Goal: Task Accomplishment & Management: Complete application form

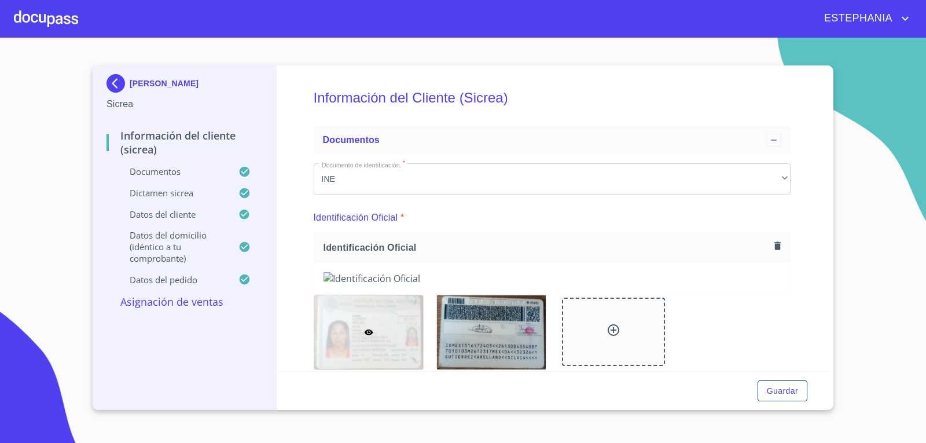
scroll to position [2579, 0]
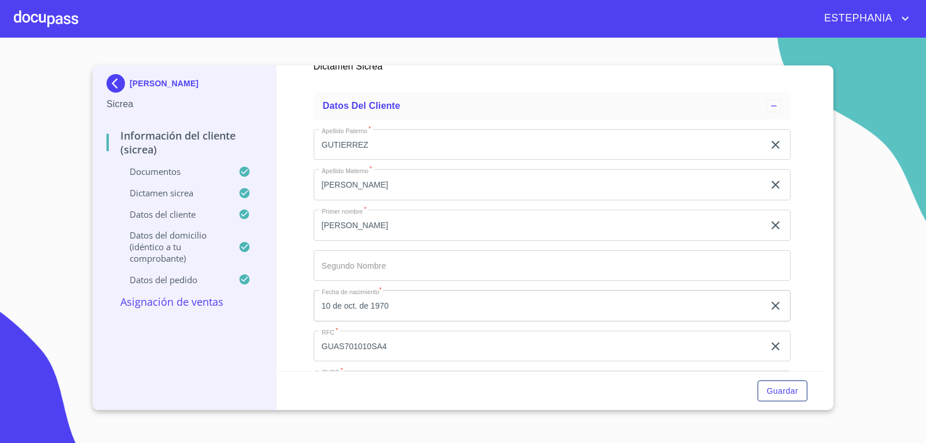
click at [109, 75] on img at bounding box center [117, 83] width 23 height 19
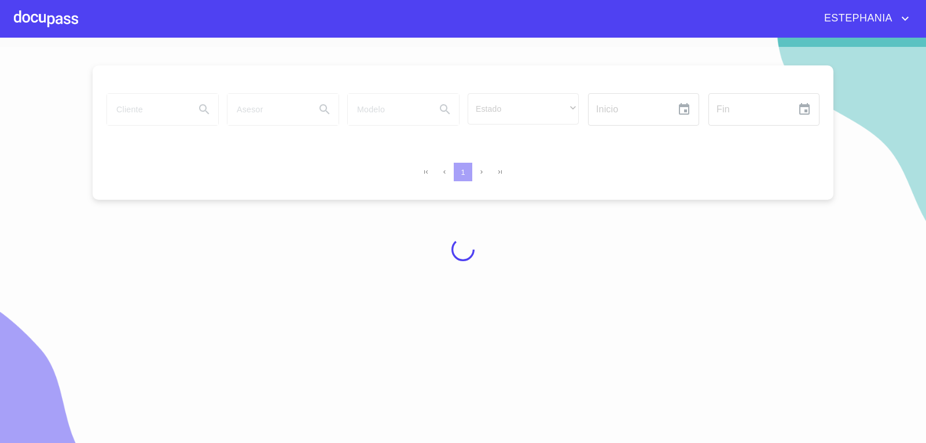
click at [64, 12] on div at bounding box center [46, 18] width 64 height 37
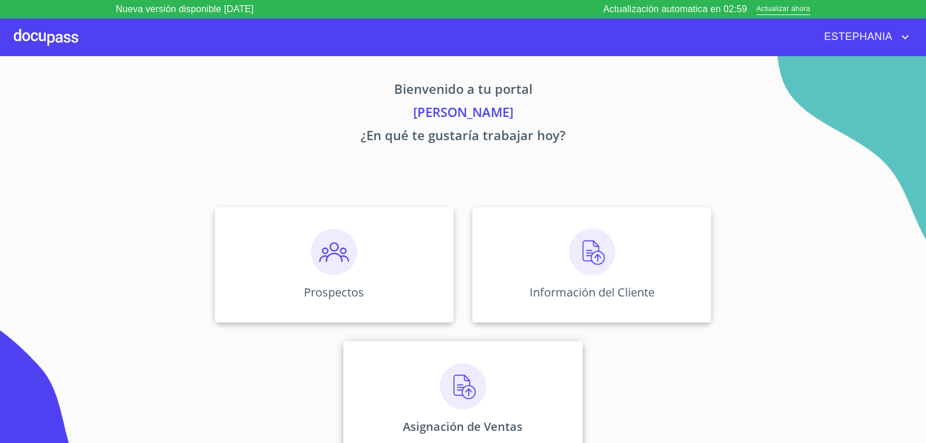
click at [458, 373] on img at bounding box center [463, 386] width 46 height 46
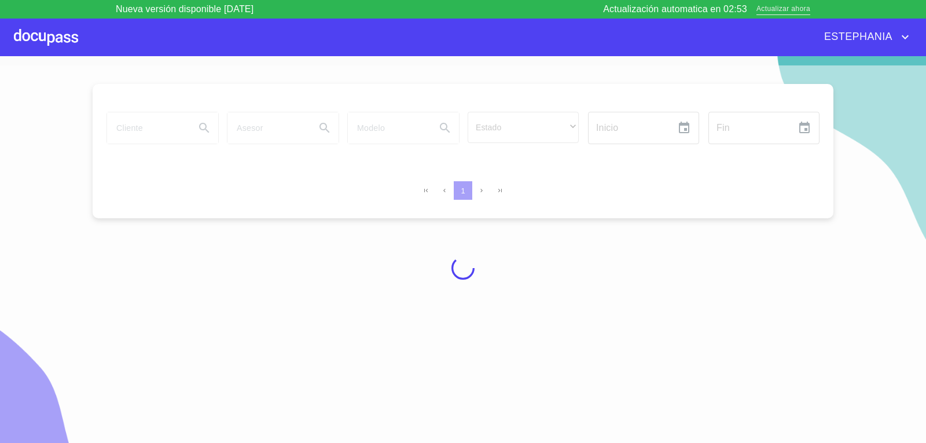
click at [785, 9] on span "Actualizar ahora" at bounding box center [783, 9] width 54 height 12
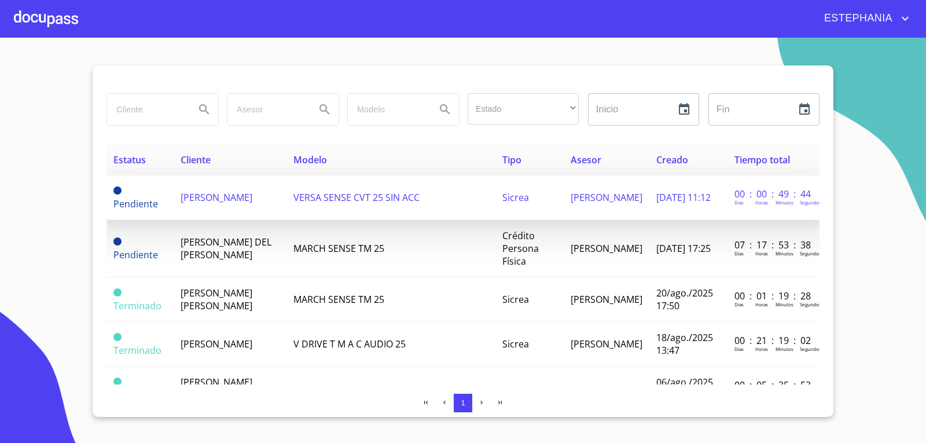
click at [372, 203] on span "VERSA SENSE CVT 25 SIN ACC" at bounding box center [356, 197] width 126 height 13
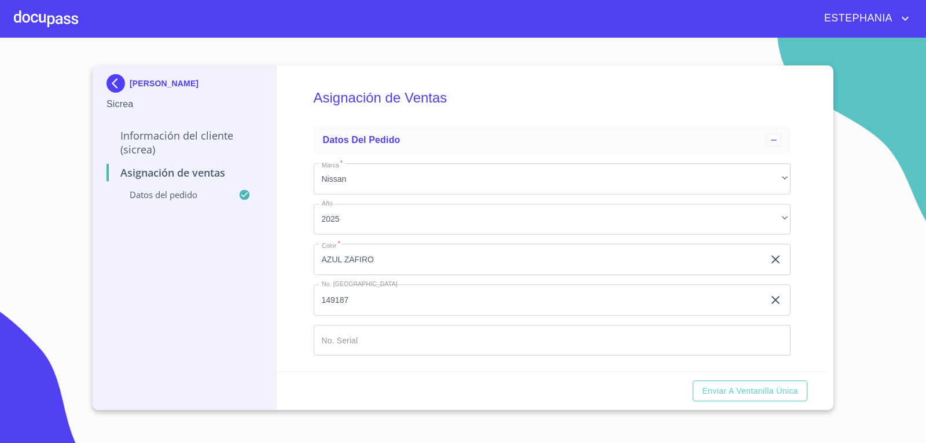
scroll to position [7, 0]
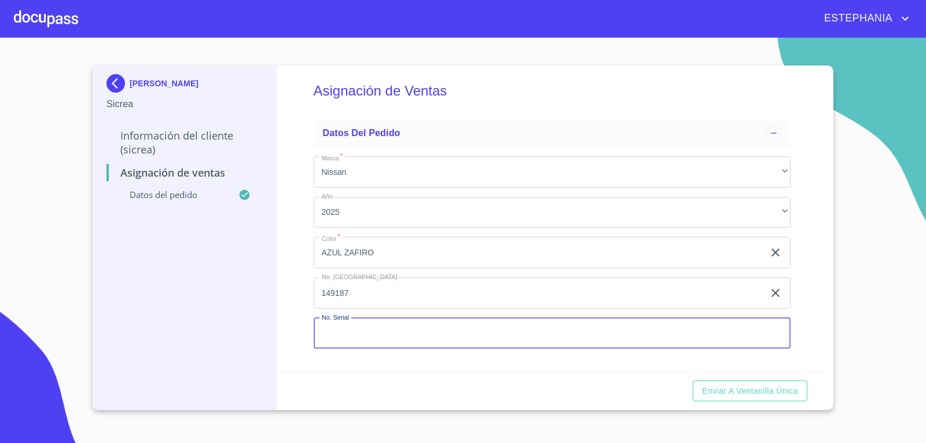
click at [723, 335] on input "Marca   *" at bounding box center [552, 333] width 477 height 31
type input "[US_VEHICLE_IDENTIFICATION_NUMBER]"
click at [762, 385] on span "Enviar a Ventanilla Única" at bounding box center [750, 391] width 96 height 14
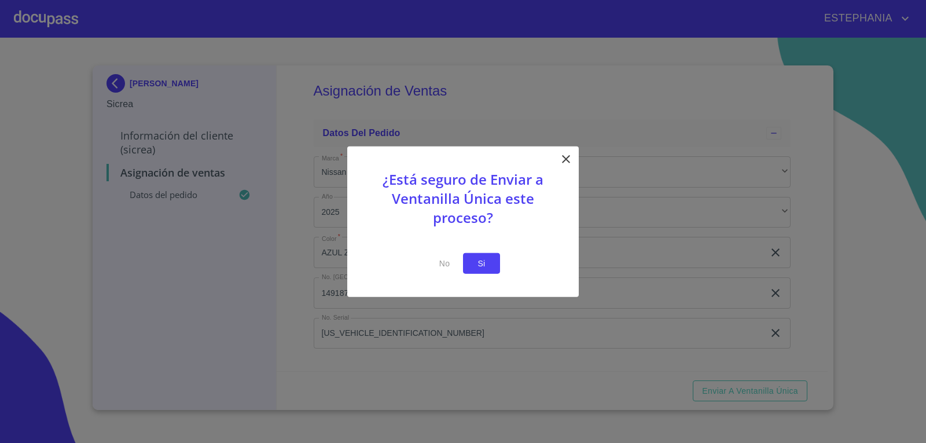
click at [484, 270] on span "Si" at bounding box center [481, 263] width 19 height 14
